Goal: Information Seeking & Learning: Compare options

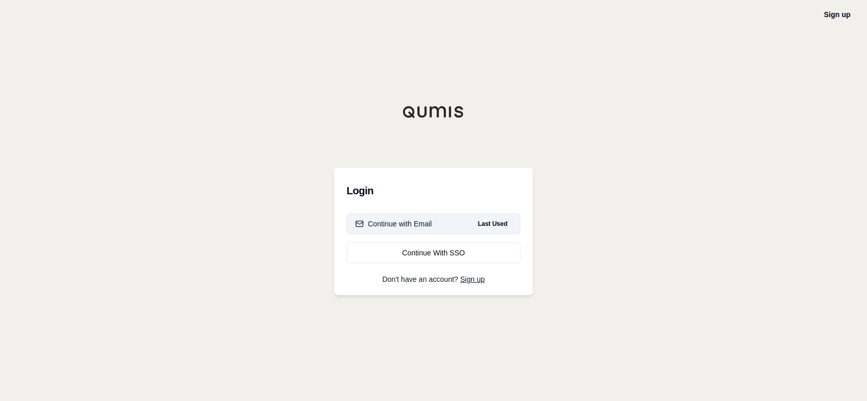
click at [422, 223] on div "Continue with Email" at bounding box center [393, 223] width 77 height 10
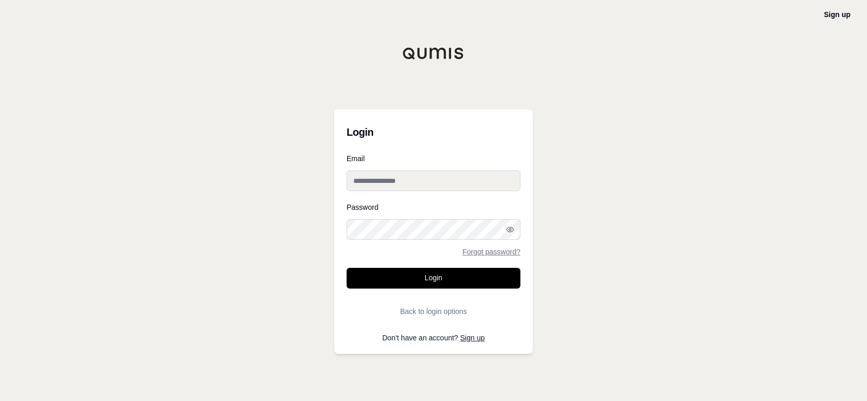
click at [401, 183] on input "Email" at bounding box center [434, 180] width 174 height 21
type input "**********"
click at [347, 268] on button "Login" at bounding box center [434, 278] width 174 height 21
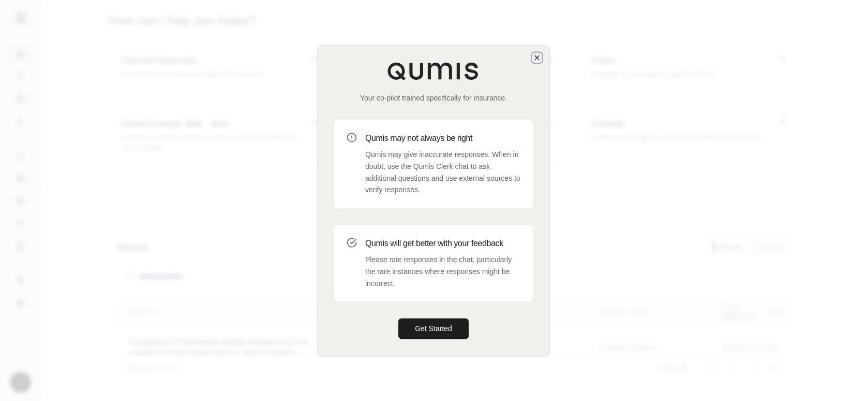
click at [537, 58] on icon "button" at bounding box center [537, 57] width 8 height 8
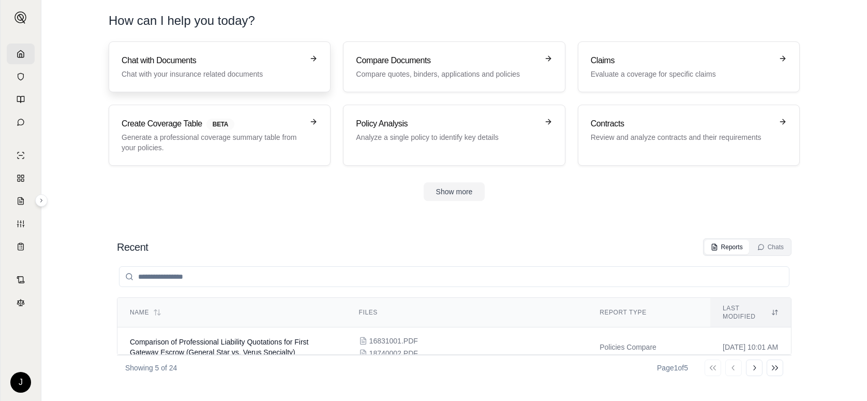
click at [240, 85] on link "Chat with Documents Chat with your insurance related documents" at bounding box center [220, 66] width 222 height 51
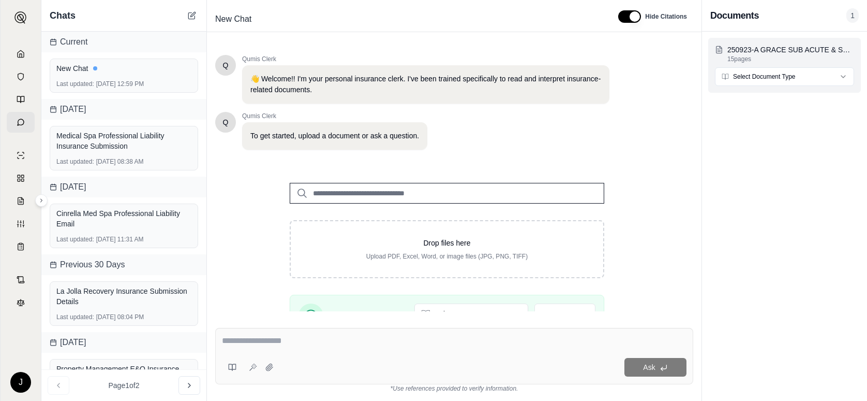
scroll to position [158, 0]
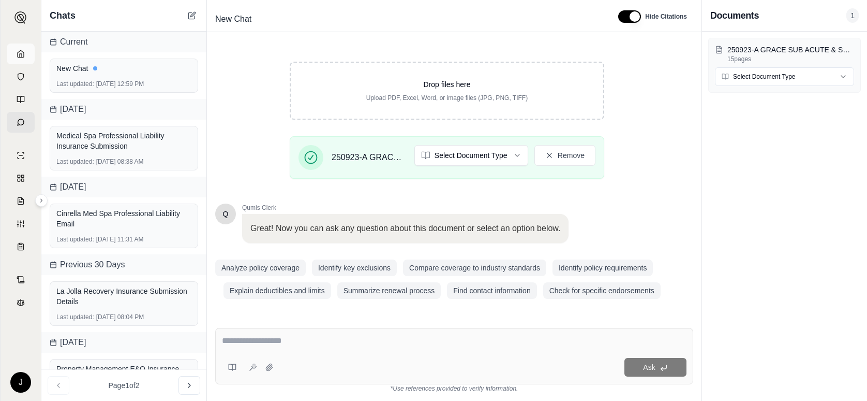
click at [17, 52] on icon at bounding box center [21, 54] width 8 height 8
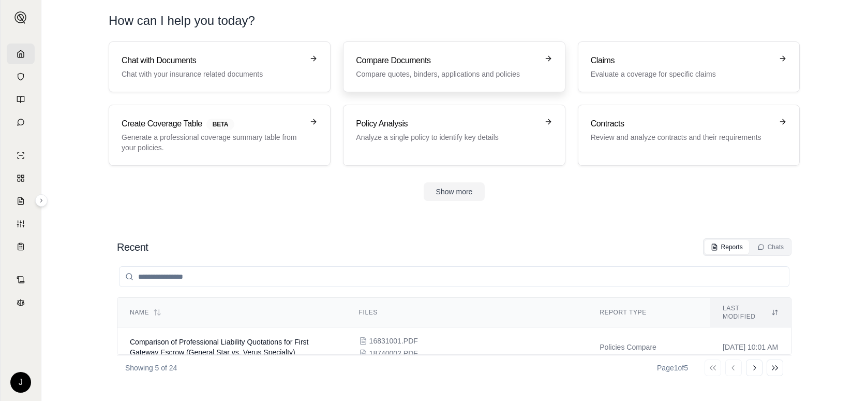
click at [391, 73] on p "Compare quotes, binders, applications and policies" at bounding box center [447, 74] width 182 height 10
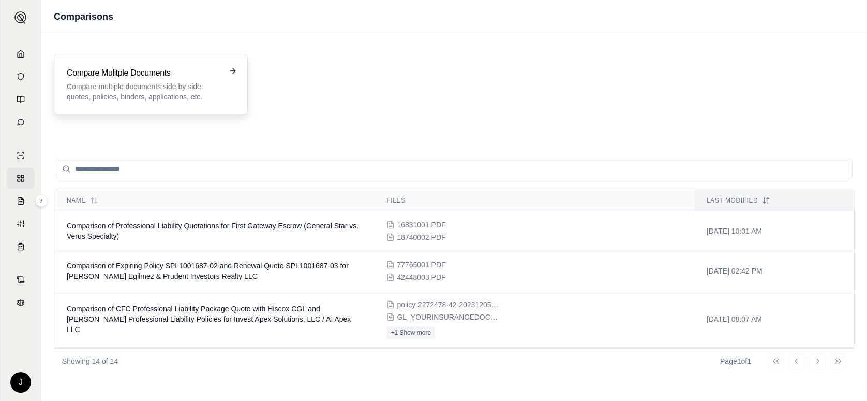
click at [168, 74] on h3 "Compare Mulitple Documents" at bounding box center [144, 73] width 154 height 12
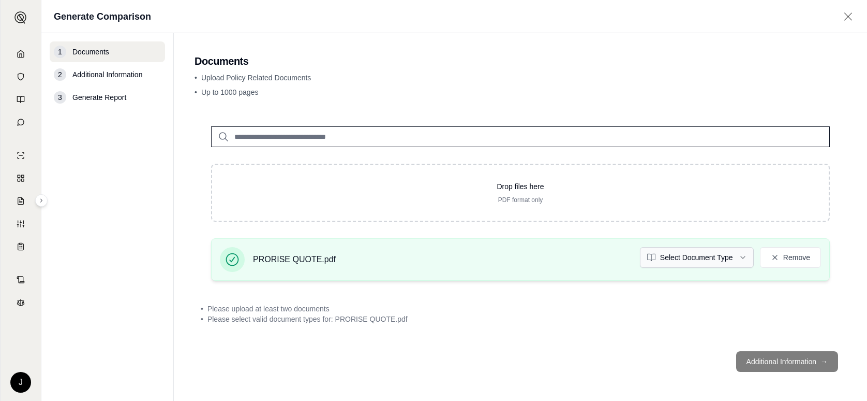
click at [733, 261] on html "J Generate Comparison 1 Documents 2 Additional Information 3 Generate Report Do…" at bounding box center [433, 200] width 867 height 401
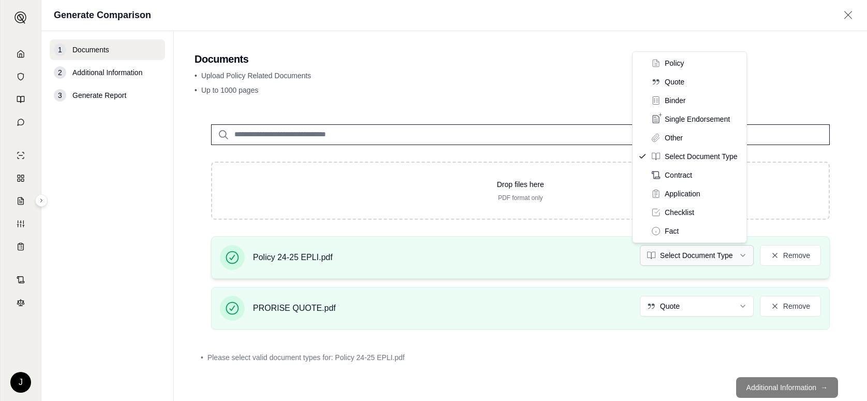
click at [698, 251] on html "J Generate Comparison 1 Documents 2 Additional Information 3 Generate Report Do…" at bounding box center [433, 200] width 867 height 401
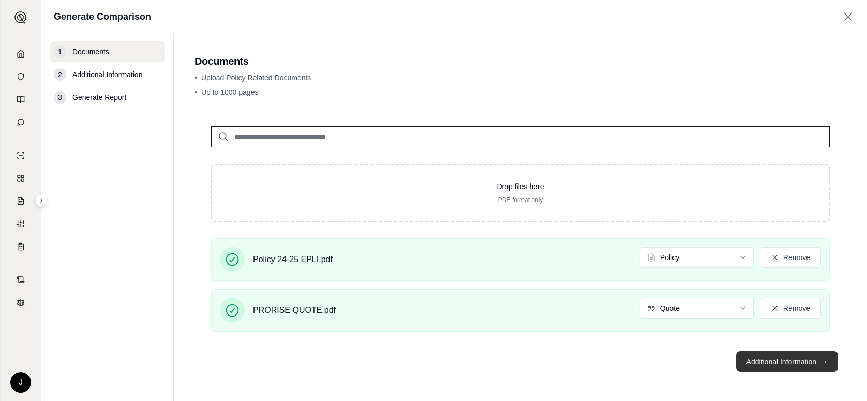
click at [794, 360] on button "Additional Information →" at bounding box center [787, 361] width 102 height 21
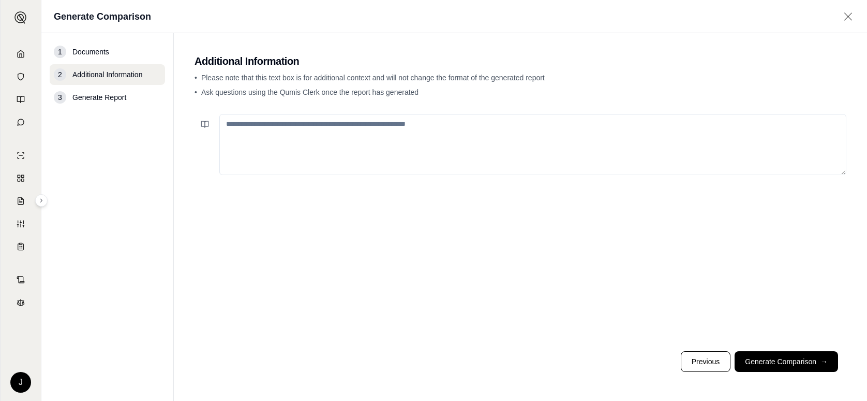
click at [272, 138] on textarea at bounding box center [532, 144] width 627 height 61
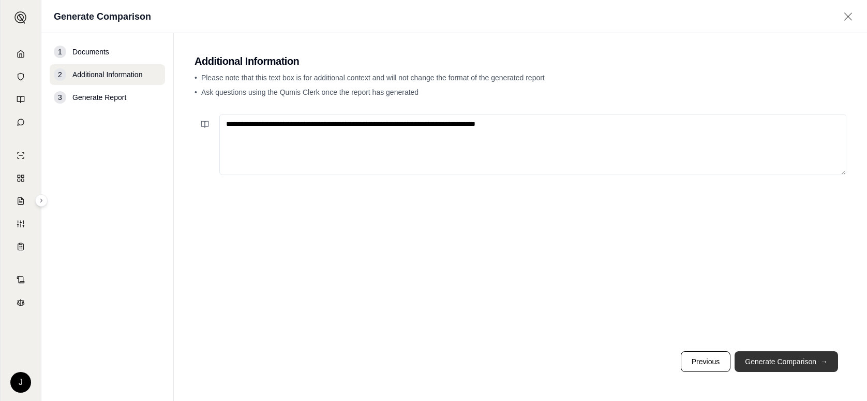
type textarea "**********"
click at [768, 355] on button "Generate Comparison →" at bounding box center [786, 361] width 103 height 21
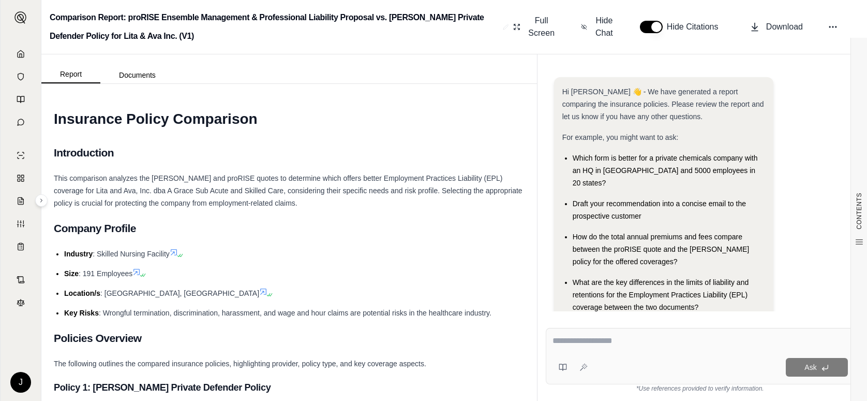
scroll to position [23, 0]
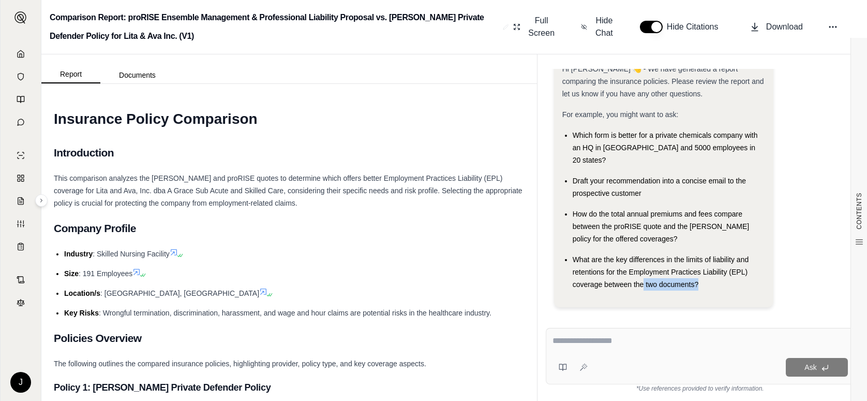
drag, startPoint x: 690, startPoint y: 271, endPoint x: 642, endPoint y: 266, distance: 48.3
click at [642, 266] on div "What are the key differences in the limits of liability and retentions for the …" at bounding box center [669, 271] width 192 height 37
drag, startPoint x: 642, startPoint y: 266, endPoint x: 588, endPoint y: 244, distance: 58.2
click at [588, 255] on span "What are the key differences in the limits of liability and retentions for the …" at bounding box center [661, 271] width 176 height 33
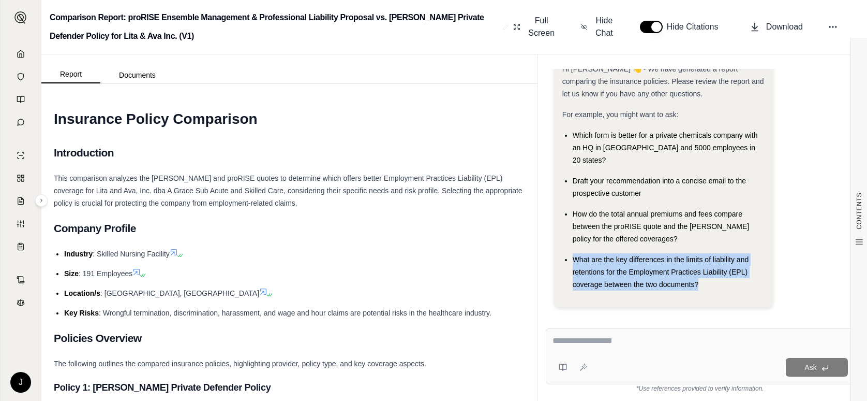
drag, startPoint x: 573, startPoint y: 246, endPoint x: 709, endPoint y: 271, distance: 137.9
click at [709, 271] on div "What are the key differences in the limits of liability and retentions for the …" at bounding box center [669, 271] width 192 height 37
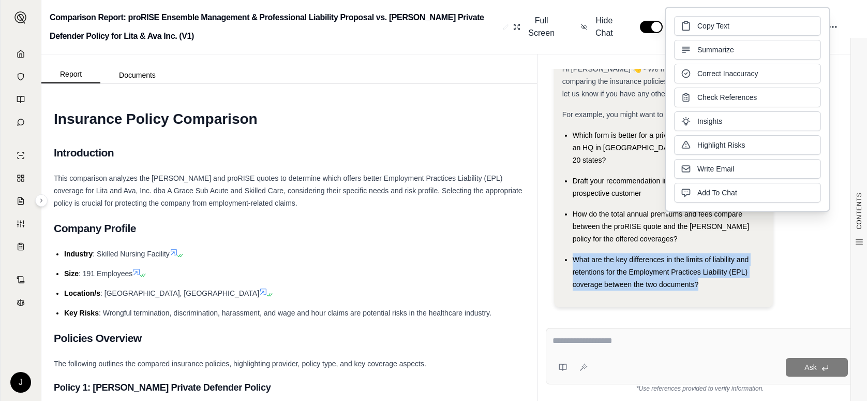
drag, startPoint x: 709, startPoint y: 271, endPoint x: 652, endPoint y: 262, distance: 57.7
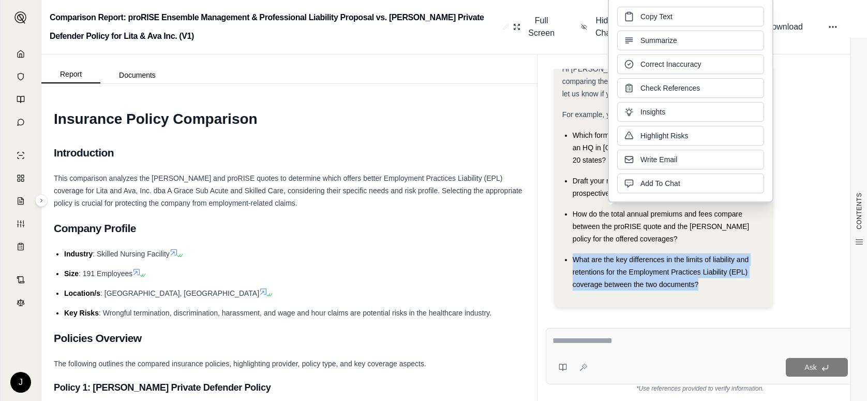
drag, startPoint x: 652, startPoint y: 262, endPoint x: 656, endPoint y: 16, distance: 245.8
click at [656, 16] on span "Copy Text" at bounding box center [657, 16] width 32 height 10
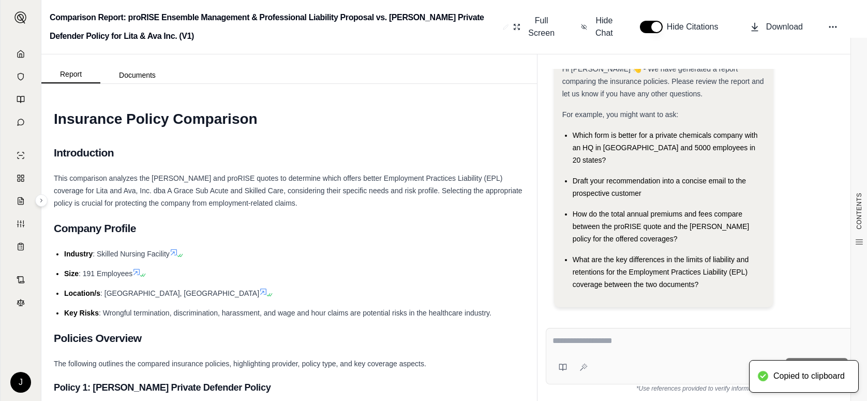
click at [616, 340] on textarea at bounding box center [700, 340] width 295 height 12
paste textarea "**********"
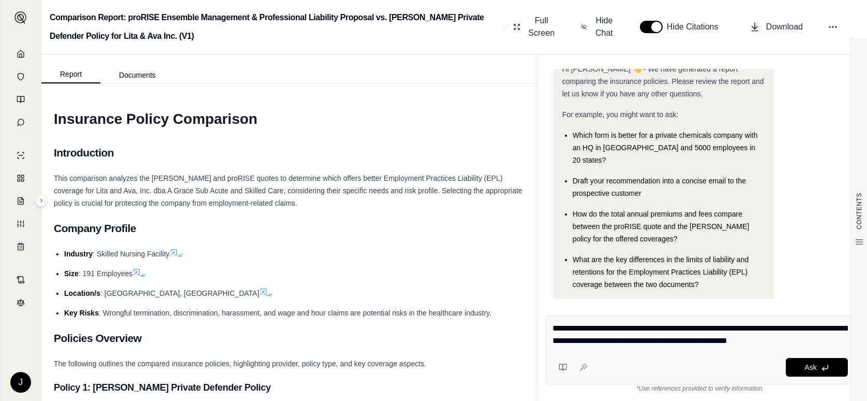
click at [689, 340] on textarea "**********" at bounding box center [700, 334] width 295 height 25
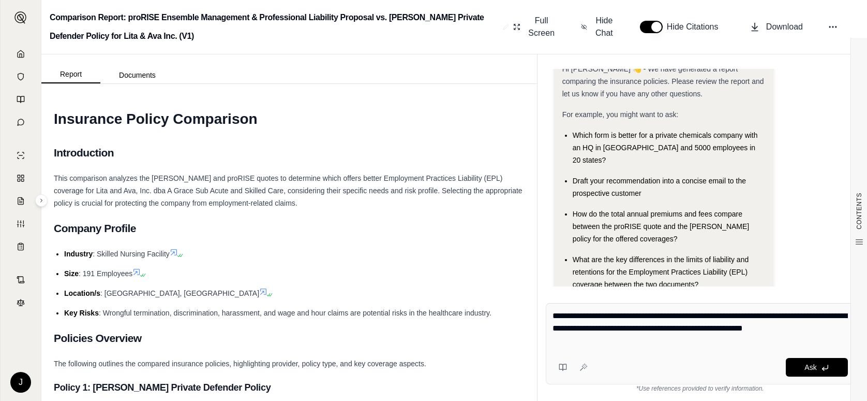
type textarea "**********"
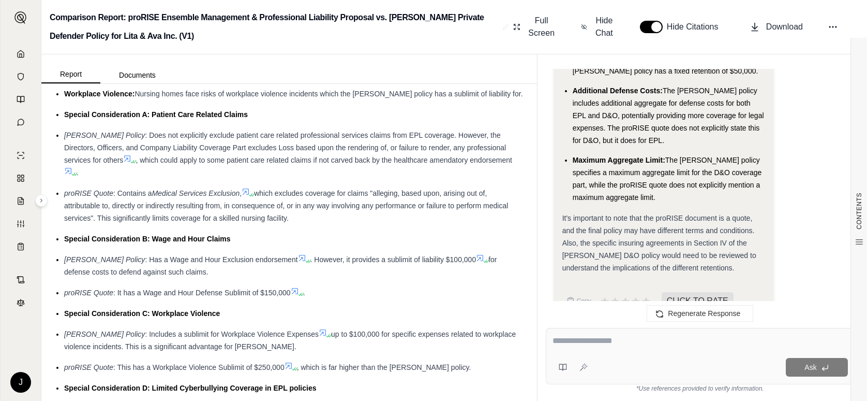
scroll to position [931, 0]
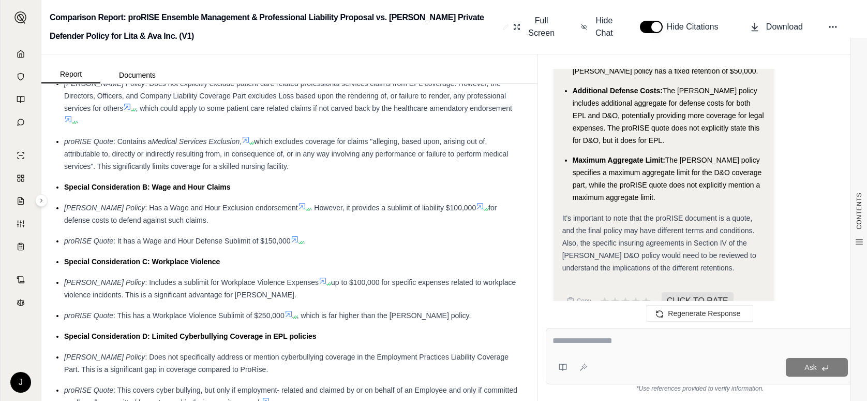
click at [94, 202] on div "[PERSON_NAME] Policy : Has a Wage and Hour Exclusion endorsement . However, it …" at bounding box center [294, 213] width 461 height 25
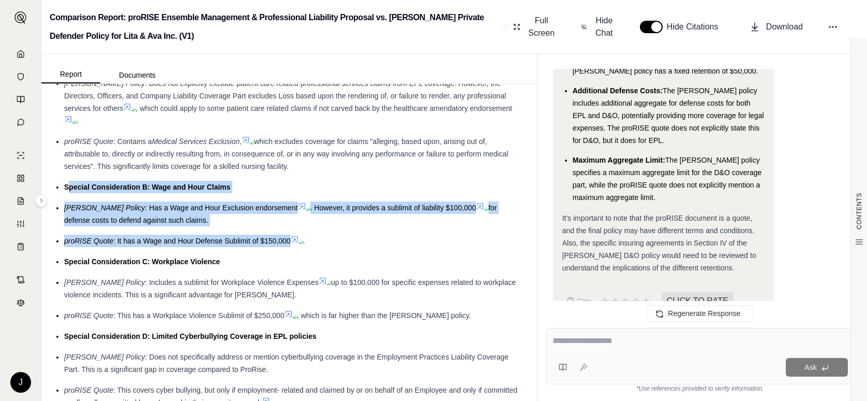
drag, startPoint x: 67, startPoint y: 188, endPoint x: 295, endPoint y: 240, distance: 234.6
click at [295, 240] on ul "Claims related to patient care: Given the nature of the business, claims of neg…" at bounding box center [289, 217] width 471 height 555
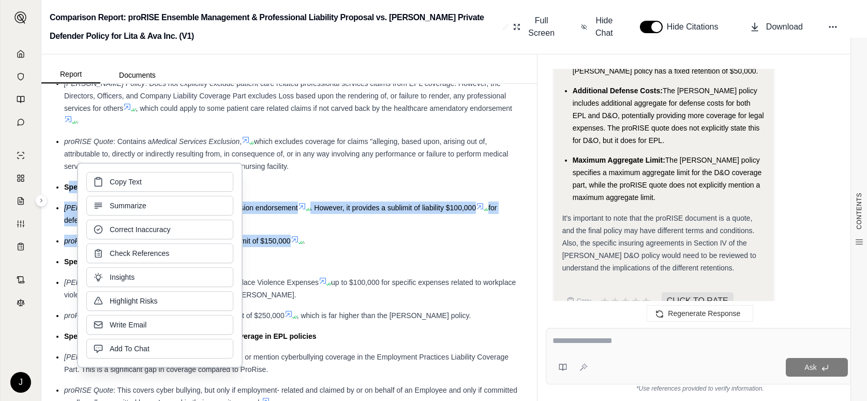
drag, startPoint x: 121, startPoint y: 212, endPoint x: 125, endPoint y: 183, distance: 29.3
click at [125, 183] on span "Copy Text" at bounding box center [126, 181] width 32 height 10
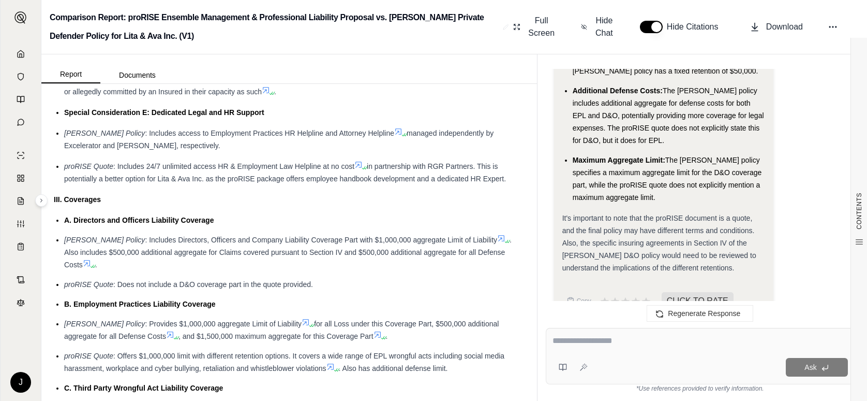
scroll to position [1345, 0]
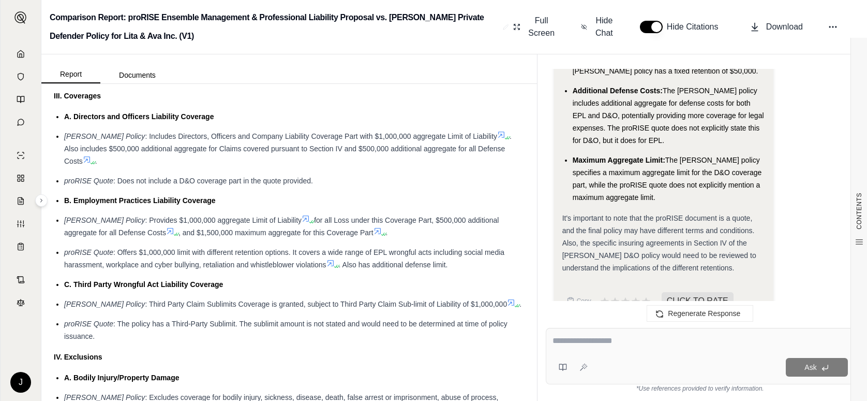
click at [95, 218] on span "[PERSON_NAME] Policy" at bounding box center [104, 220] width 81 height 8
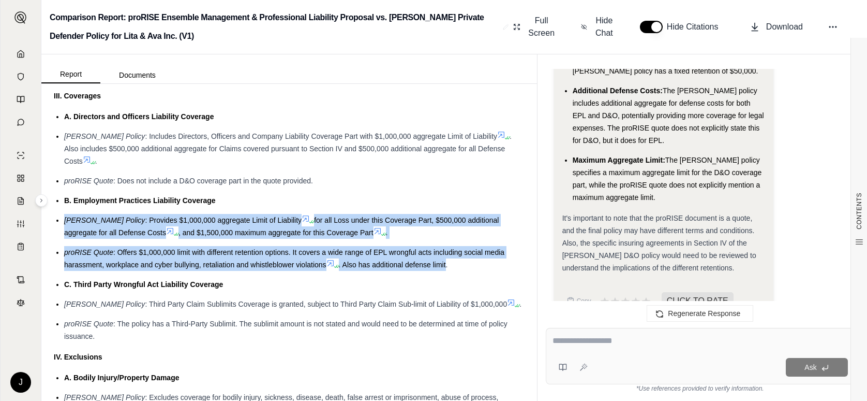
drag, startPoint x: 448, startPoint y: 266, endPoint x: 67, endPoint y: 218, distance: 383.9
click at [67, 218] on ul "A. Directors and Officers Liability Coverage [PERSON_NAME] Policy : Includes Di…" at bounding box center [289, 226] width 471 height 232
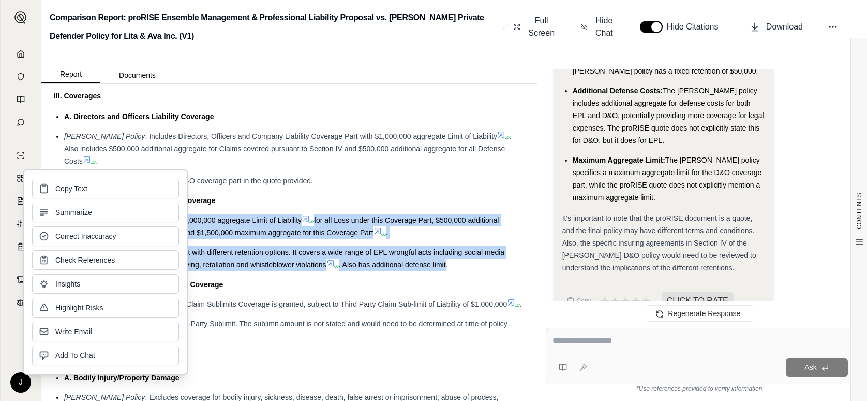
click at [236, 232] on span ", and $1,500,000 maximum aggregate for this Coverage Part" at bounding box center [276, 232] width 195 height 8
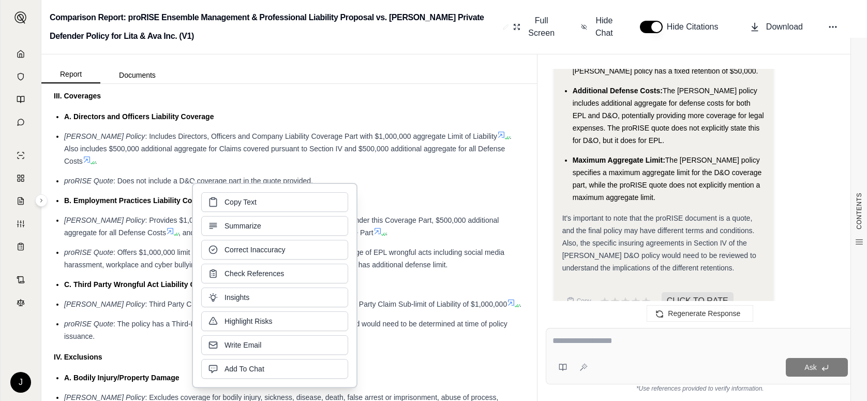
click at [443, 175] on li "proRISE Quote : Does not include a D&O coverage part in the quote provided." at bounding box center [294, 180] width 461 height 12
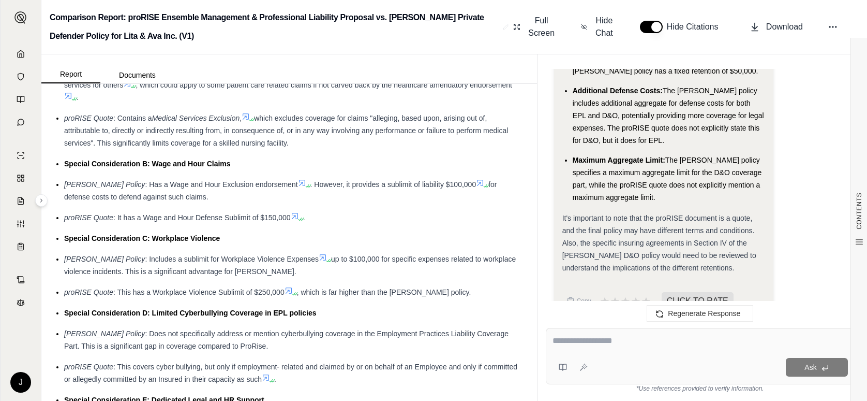
scroll to position [909, 0]
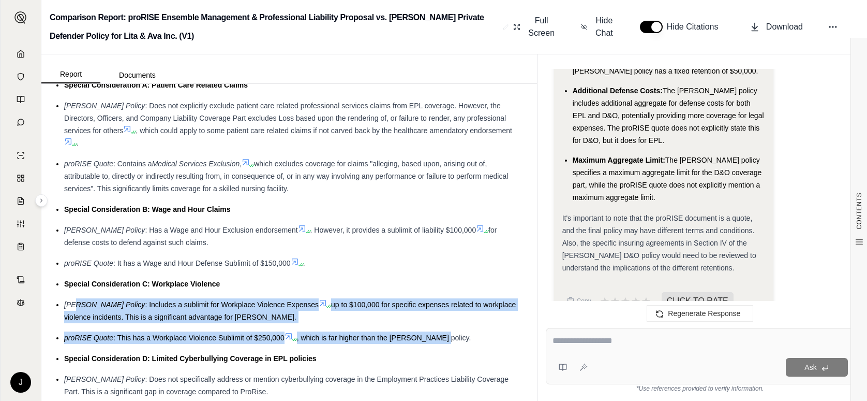
drag, startPoint x: 439, startPoint y: 341, endPoint x: 77, endPoint y: 305, distance: 364.5
click at [77, 305] on ul "Claims related to patient care: Given the nature of the business, claims of neg…" at bounding box center [289, 240] width 471 height 555
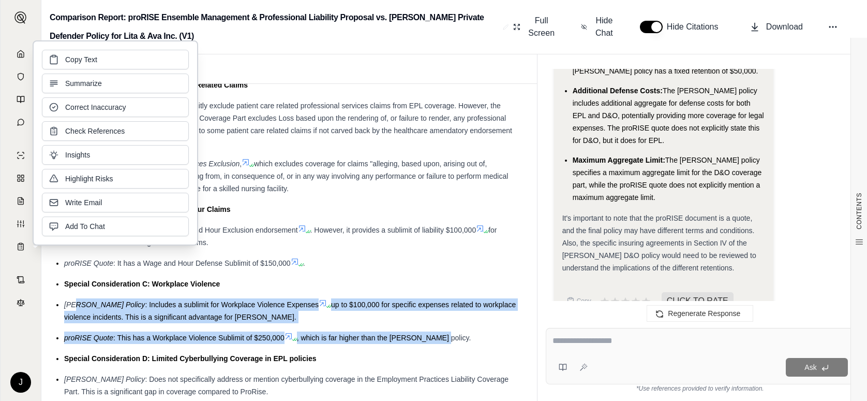
click at [398, 194] on div "proRISE Quote : Contains a Medical Services Exclusion , which excludes coverage…" at bounding box center [294, 175] width 461 height 37
